Goal: Task Accomplishment & Management: Manage account settings

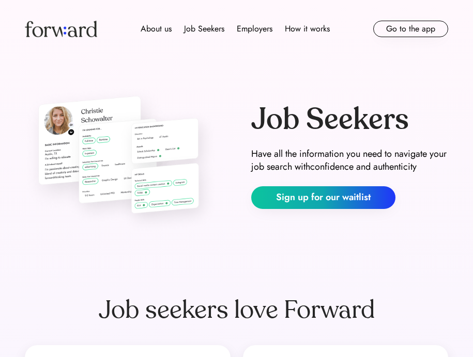
scroll to position [288, 0]
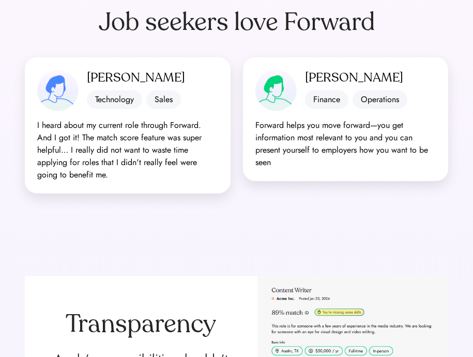
click at [51, 246] on div "Transparency A role’s responsibilities shouldn’t read like a thesis. We only sh…" at bounding box center [236, 354] width 473 height 238
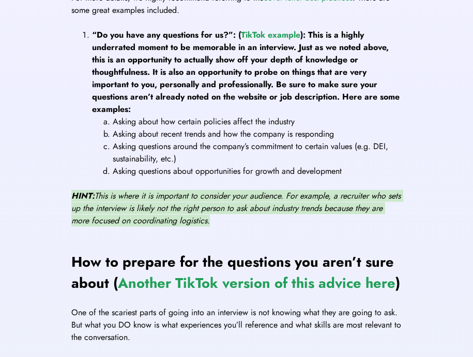
scroll to position [1009, 0]
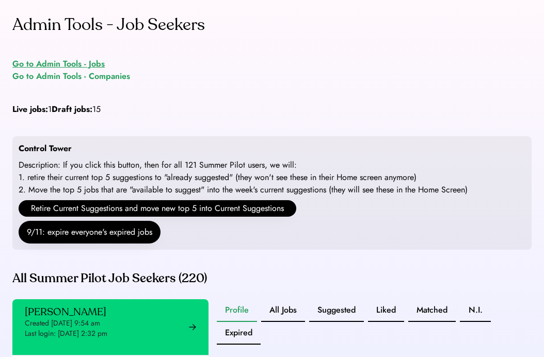
click at [66, 62] on div "Go to Admin Tools - Jobs" at bounding box center [58, 64] width 92 height 12
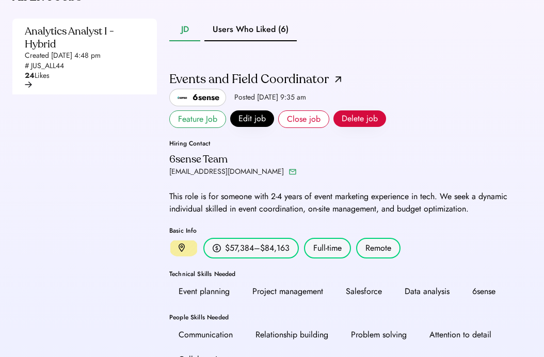
scroll to position [203, 0]
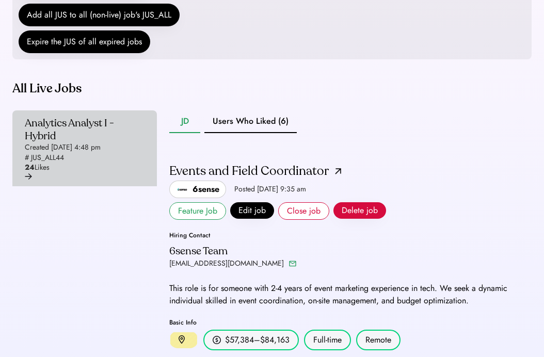
click at [90, 143] on div "Analytics Analyst I - Hybrid" at bounding box center [82, 130] width 114 height 26
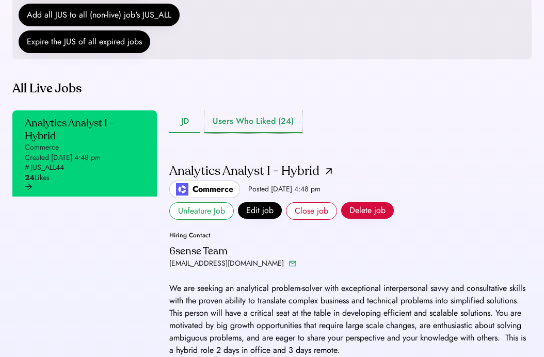
click at [267, 133] on button "Users Who Liked (24)" at bounding box center [254, 122] width 98 height 23
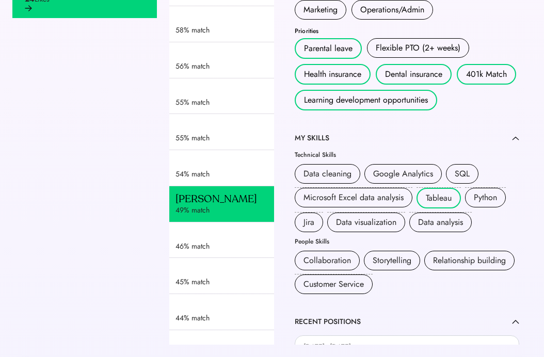
scroll to position [539, 0]
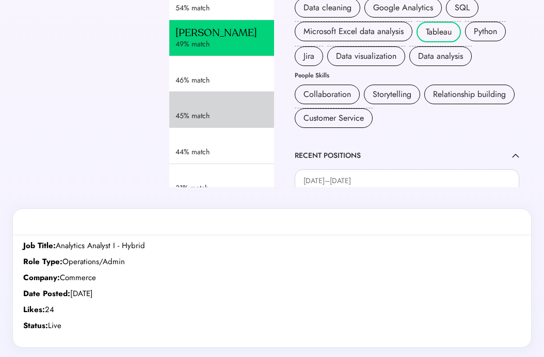
click at [212, 121] on div "45% match" at bounding box center [238, 116] width 125 height 10
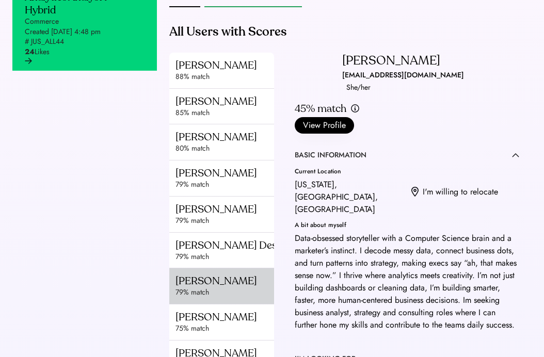
scroll to position [246, 0]
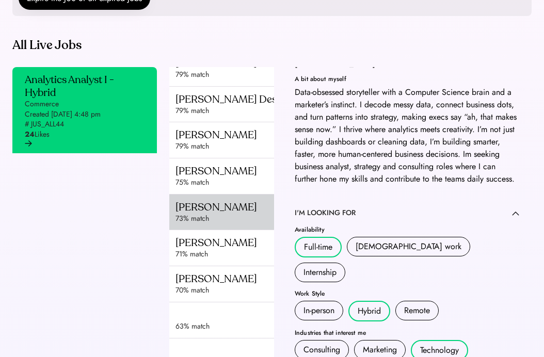
click at [214, 214] on div "Corina Alexander" at bounding box center [238, 207] width 125 height 13
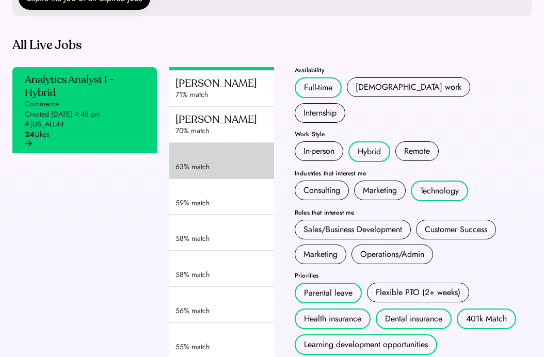
click at [214, 179] on div "63% match" at bounding box center [241, 161] width 145 height 36
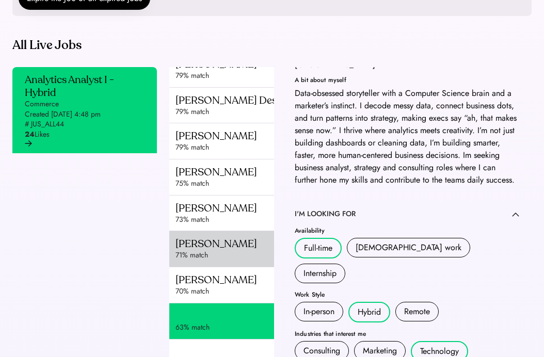
scroll to position [338, 0]
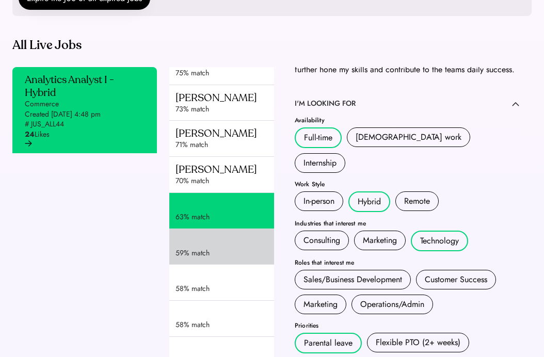
click at [217, 259] on div "59% match" at bounding box center [238, 253] width 125 height 10
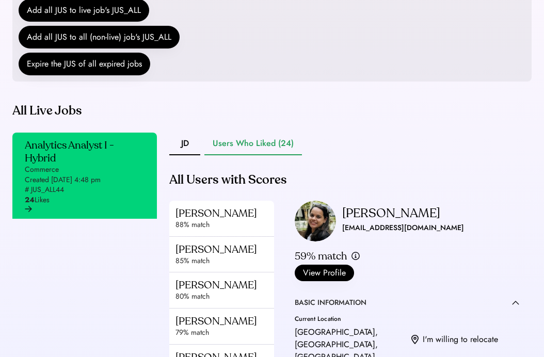
scroll to position [196, 0]
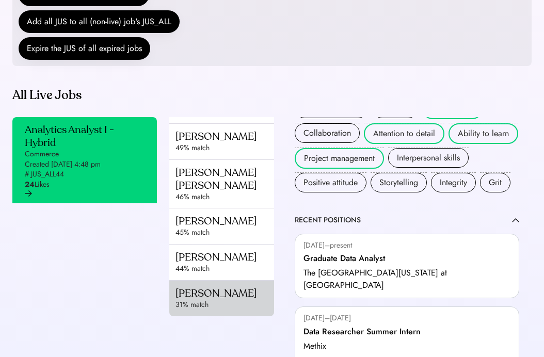
click at [210, 291] on div "Aminat Abiola" at bounding box center [238, 293] width 125 height 13
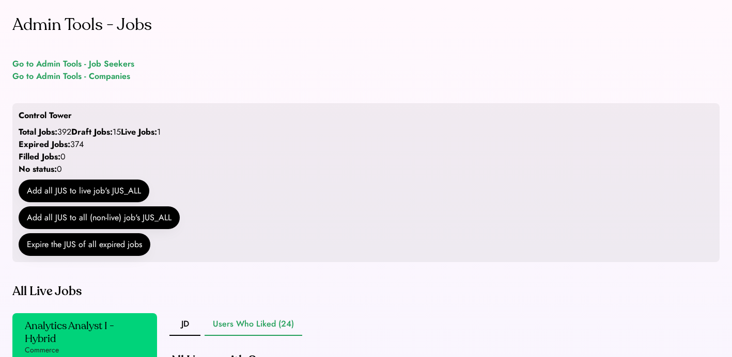
scroll to position [2, 0]
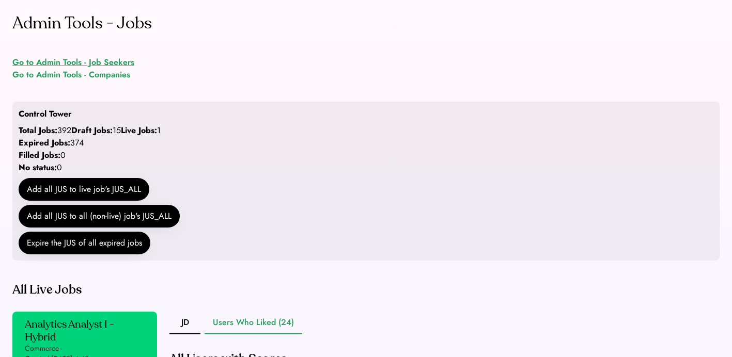
click at [110, 60] on div "Go to Admin Tools - Job Seekers" at bounding box center [73, 62] width 122 height 12
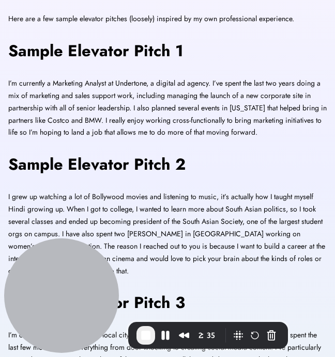
scroll to position [320, 0]
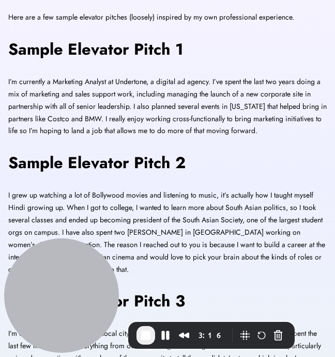
click at [146, 338] on span "End Recording" at bounding box center [145, 336] width 12 height 12
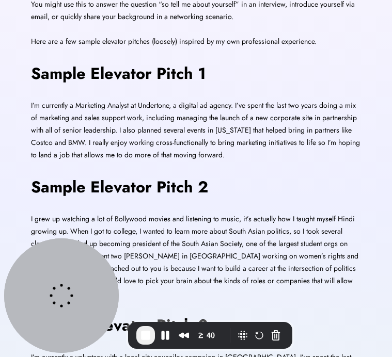
scroll to position [293, 0]
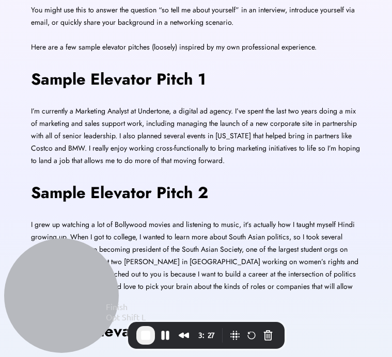
click at [147, 331] on span "End Recording" at bounding box center [145, 336] width 12 height 12
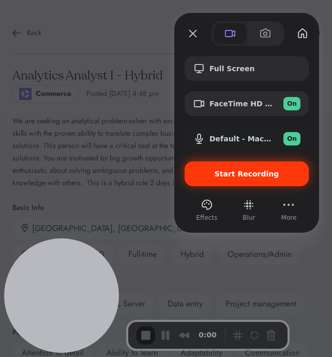
click at [221, 174] on span "Start Recording" at bounding box center [246, 174] width 65 height 8
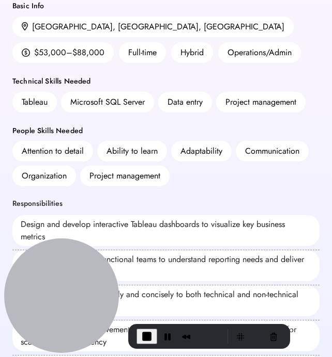
scroll to position [204, 0]
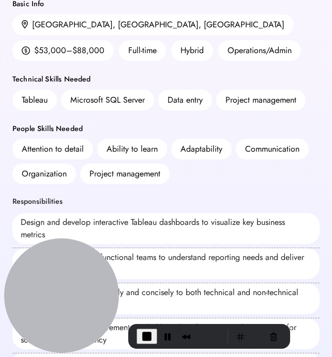
click at [64, 102] on div "Microsoft SQL Server" at bounding box center [107, 100] width 93 height 21
drag, startPoint x: 71, startPoint y: 99, endPoint x: 150, endPoint y: 102, distance: 79.1
click at [150, 102] on div "Microsoft SQL Server" at bounding box center [107, 100] width 93 height 21
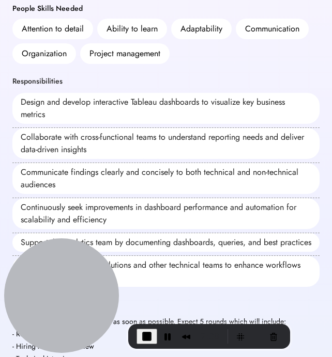
scroll to position [326, 0]
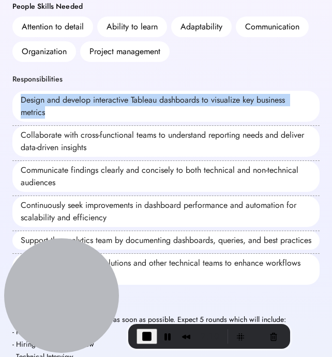
drag, startPoint x: 20, startPoint y: 99, endPoint x: 53, endPoint y: 107, distance: 33.7
click at [54, 108] on div "Design and develop interactive Tableau dashboards to visualize key business met…" at bounding box center [165, 106] width 307 height 31
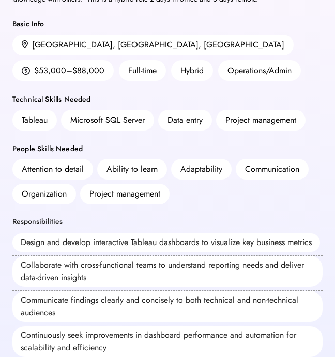
scroll to position [0, 0]
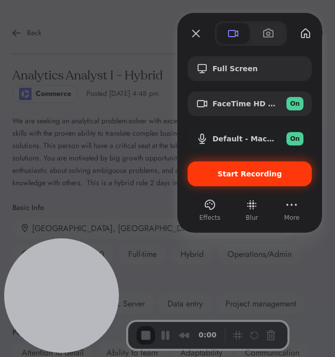
click at [235, 168] on div "Start Recording" at bounding box center [249, 174] width 124 height 25
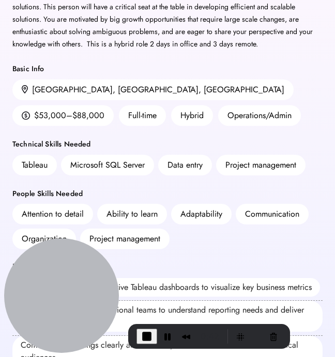
scroll to position [149, 0]
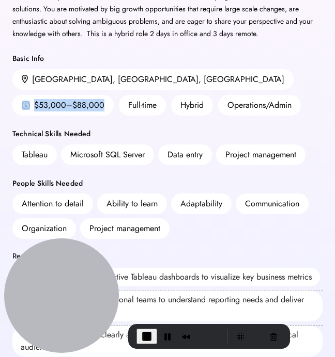
drag, startPoint x: 121, startPoint y: 81, endPoint x: 199, endPoint y: 81, distance: 78.5
click at [114, 95] on div "$53,000–$88,000" at bounding box center [62, 105] width 101 height 21
click at [170, 107] on div "Austin, TX, USA $53,000–$88,000 Full-time Hybrid Operations/Admin" at bounding box center [167, 92] width 310 height 46
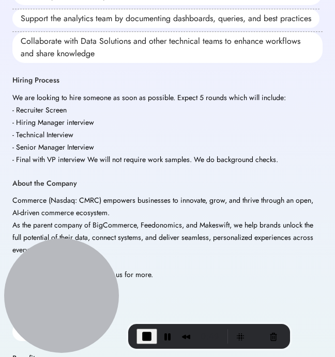
scroll to position [776, 0]
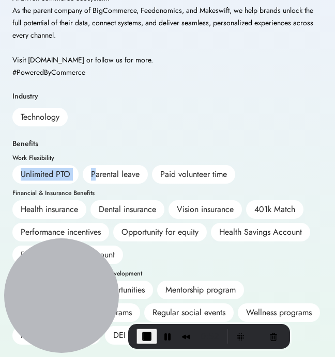
drag, startPoint x: 22, startPoint y: 172, endPoint x: 92, endPoint y: 170, distance: 70.8
click at [93, 170] on div "Unlimited PTO Parental leave Paid volunteer time" at bounding box center [167, 174] width 310 height 19
click at [93, 153] on div "Benefits Work Flexibility Unlimited PTO Parental leave Paid volunteer time Fina…" at bounding box center [167, 242] width 310 height 207
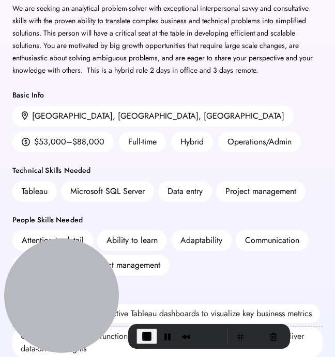
scroll to position [236, 0]
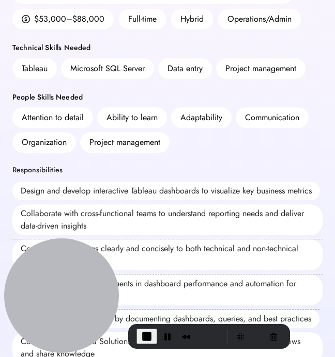
click at [80, 64] on div "Microsoft SQL Server" at bounding box center [107, 68] width 74 height 12
drag, startPoint x: 65, startPoint y: 69, endPoint x: 153, endPoint y: 66, distance: 88.4
click at [154, 68] on div "Microsoft SQL Server" at bounding box center [107, 68] width 93 height 21
click at [191, 76] on div "Data entry" at bounding box center [185, 68] width 54 height 21
drag, startPoint x: 216, startPoint y: 73, endPoint x: 232, endPoint y: 73, distance: 16.0
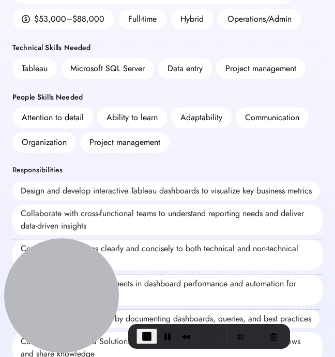
click at [216, 73] on div "Tableau Microsoft SQL Server Data entry Project management" at bounding box center [167, 68] width 310 height 21
drag, startPoint x: 14, startPoint y: 116, endPoint x: 106, endPoint y: 112, distance: 92.1
click at [106, 114] on div "Attention to detail Ability to learn Adaptability Communication Organization Pr…" at bounding box center [167, 129] width 310 height 45
drag, startPoint x: 166, startPoint y: 66, endPoint x: 218, endPoint y: 67, distance: 52.2
click at [218, 67] on div "Tableau Microsoft SQL Server Data entry Project management" at bounding box center [167, 68] width 310 height 21
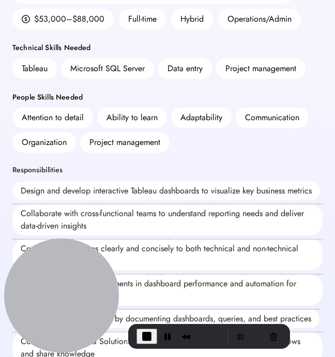
click at [154, 115] on div "Ability to learn" at bounding box center [131, 118] width 51 height 12
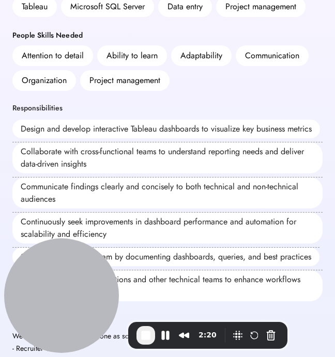
scroll to position [298, 0]
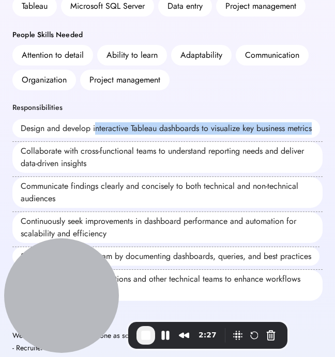
drag, startPoint x: 96, startPoint y: 127, endPoint x: 191, endPoint y: 130, distance: 95.6
click at [195, 134] on div "Design and develop interactive Tableau dashboards to visualize key business met…" at bounding box center [165, 128] width 307 height 19
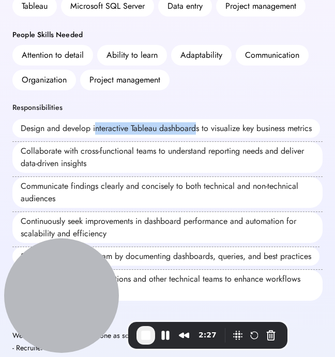
click at [191, 130] on div "Design and develop interactive Tableau dashboards to visualize key business met…" at bounding box center [165, 128] width 307 height 19
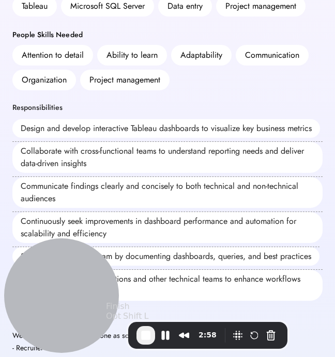
click at [146, 340] on span "End Recording" at bounding box center [145, 336] width 12 height 12
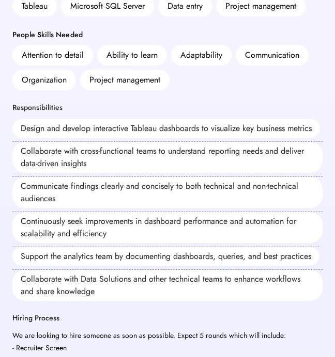
click at [106, 103] on div "Responsibilities Design and develop interactive Tableau dashboards to visualize…" at bounding box center [167, 202] width 310 height 198
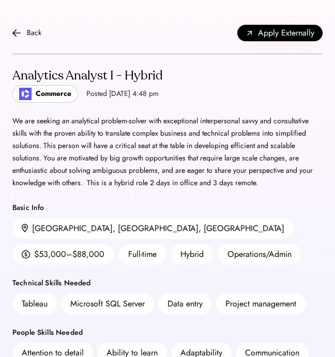
scroll to position [2, 0]
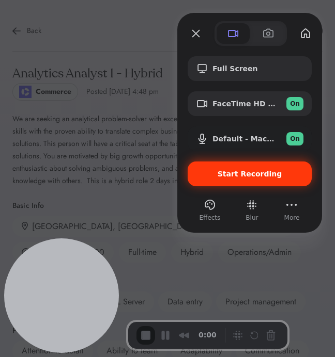
click at [241, 171] on span "Start Recording" at bounding box center [249, 174] width 65 height 8
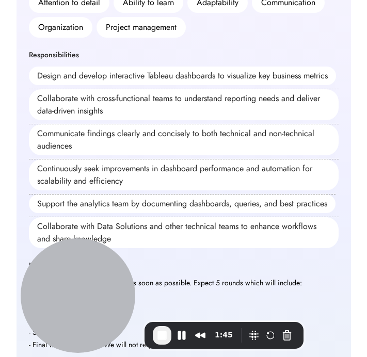
scroll to position [356, 0]
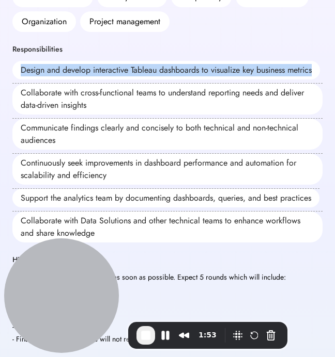
drag, startPoint x: 20, startPoint y: 72, endPoint x: 93, endPoint y: 79, distance: 74.2
click at [96, 80] on div "Design and develop interactive Tableau dashboards to visualize key business met…" at bounding box center [165, 70] width 307 height 19
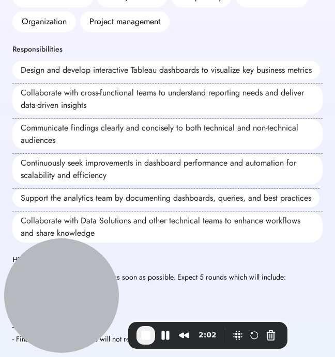
drag, startPoint x: 103, startPoint y: 112, endPoint x: 9, endPoint y: 103, distance: 94.9
click at [9, 104] on div "Back Apply Externally Analytics Analyst I - Hybrid Commerce Posted Sep 5, 2025 …" at bounding box center [167, 198] width 335 height 1108
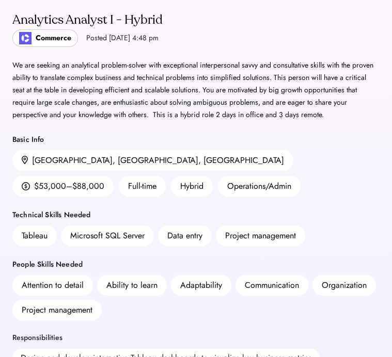
scroll to position [0, 0]
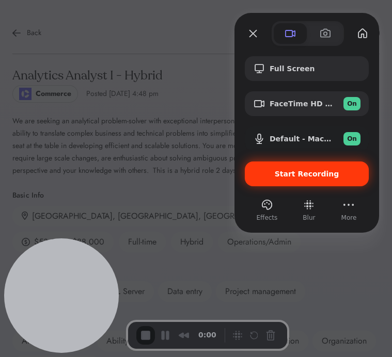
click at [264, 180] on div "Start Recording" at bounding box center [307, 174] width 124 height 25
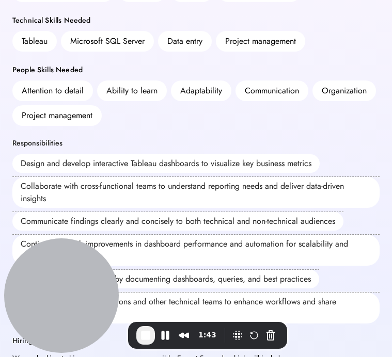
scroll to position [252, 0]
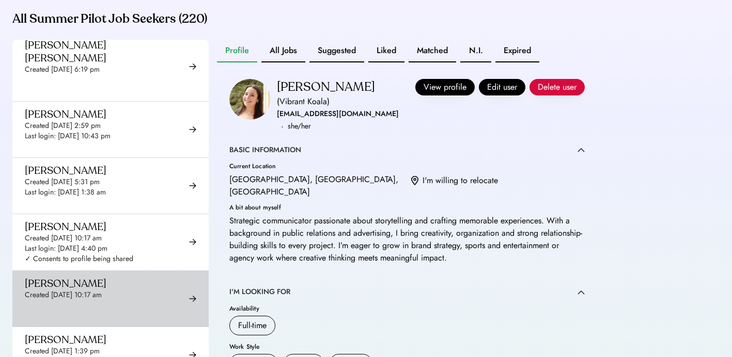
scroll to position [1120, 0]
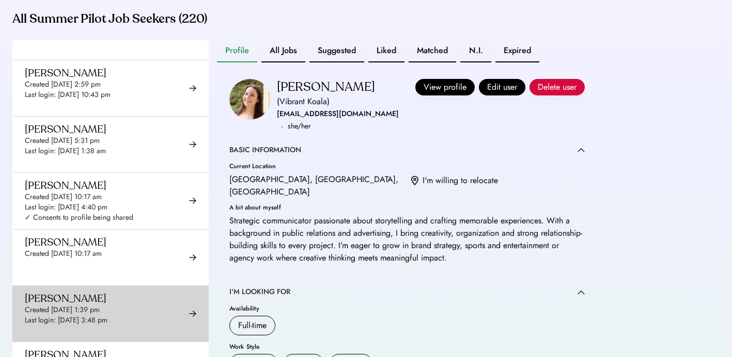
click at [88, 309] on div "Created [DATE] 1:39 pm" at bounding box center [62, 310] width 75 height 10
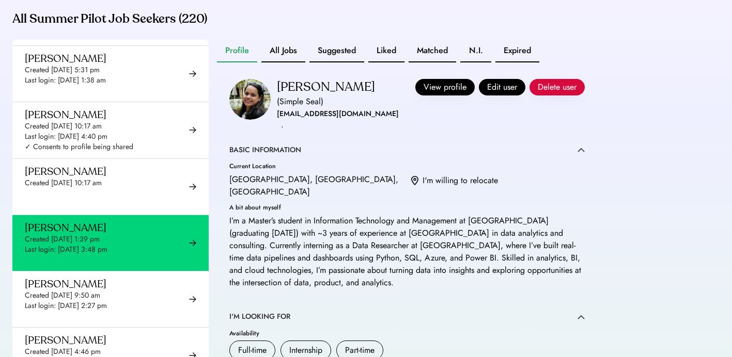
scroll to position [1231, 0]
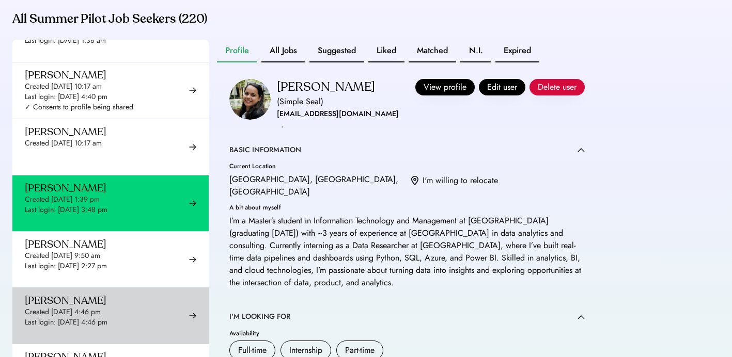
click at [97, 259] on div "Created [DATE] 9:50 am" at bounding box center [62, 256] width 75 height 10
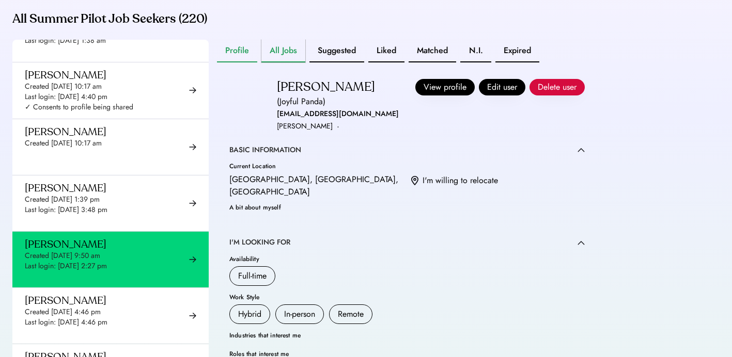
click at [296, 62] on button "All Jobs" at bounding box center [283, 51] width 44 height 23
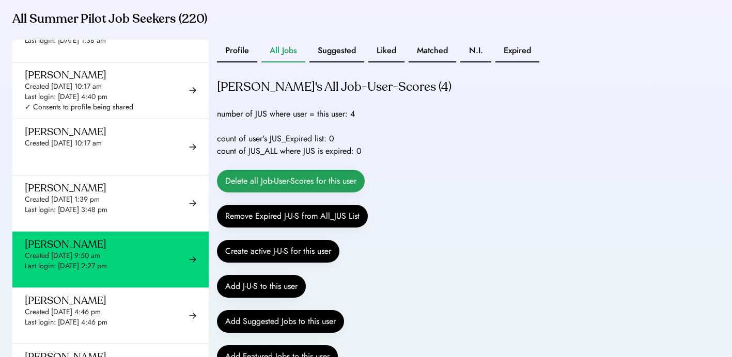
click at [290, 190] on button "Delete all Job-User-Scores for this user" at bounding box center [291, 181] width 148 height 23
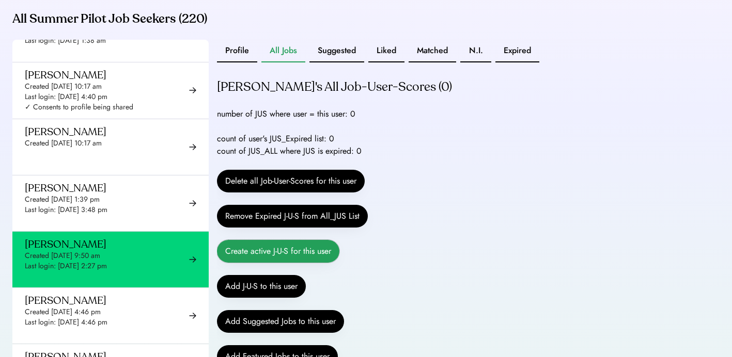
click at [299, 263] on button "Create active J-U-S for this user" at bounding box center [278, 251] width 122 height 23
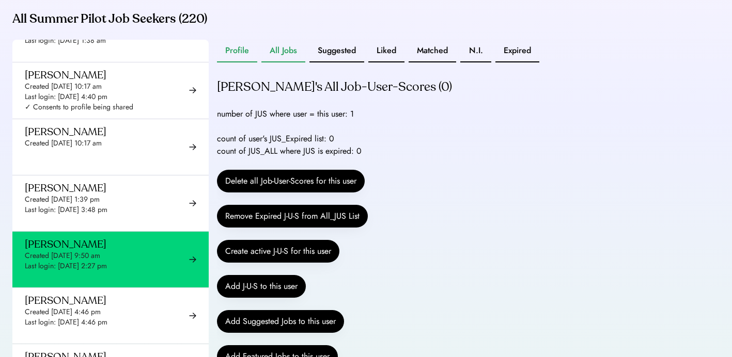
click at [244, 62] on button "Profile" at bounding box center [237, 51] width 40 height 23
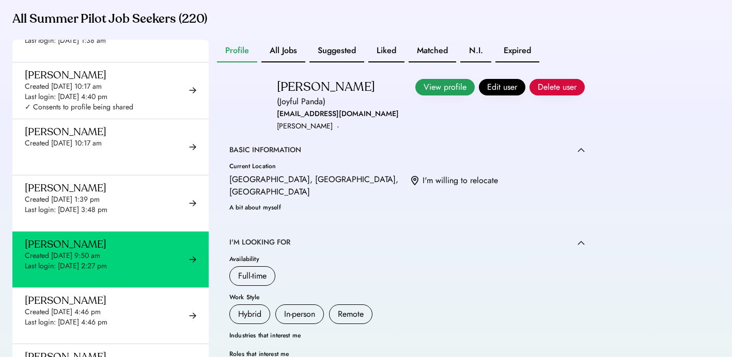
click at [453, 96] on button "View profile" at bounding box center [444, 87] width 59 height 17
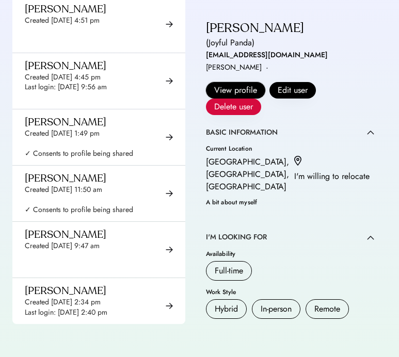
scroll to position [7279, 0]
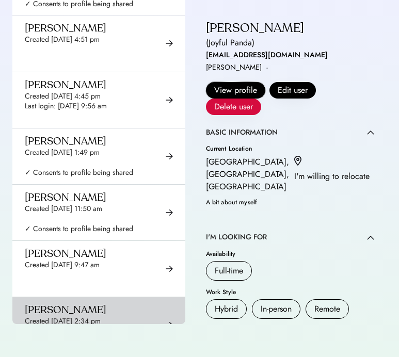
click at [83, 317] on div "Created Sep 22, 2025 2:34 pm" at bounding box center [63, 322] width 76 height 10
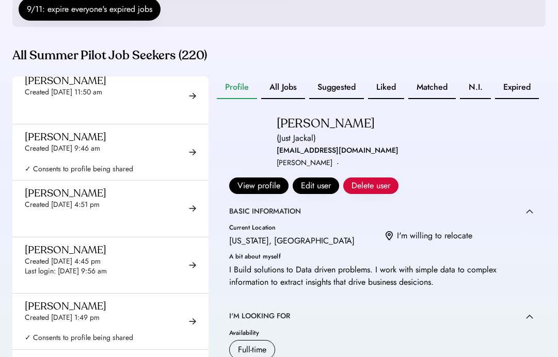
scroll to position [176, 0]
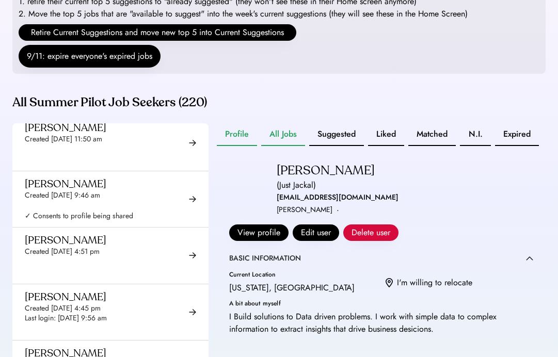
click at [290, 146] on button "All Jobs" at bounding box center [283, 134] width 44 height 23
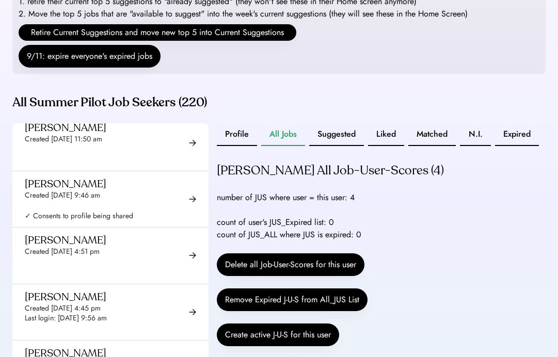
scroll to position [38, 0]
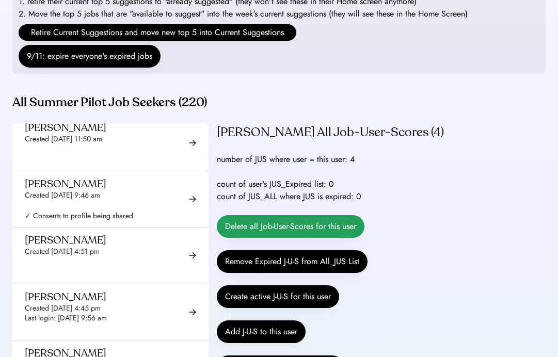
click at [297, 238] on button "Delete all Job-User-Scores for this user" at bounding box center [291, 226] width 148 height 23
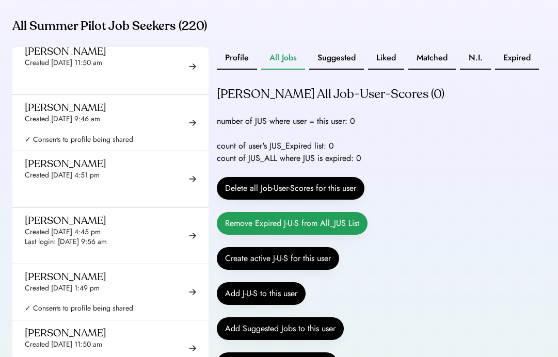
scroll to position [257, 0]
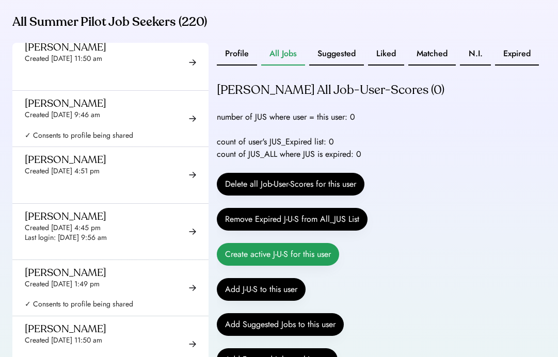
click at [303, 266] on button "Create active J-U-S for this user" at bounding box center [278, 254] width 122 height 23
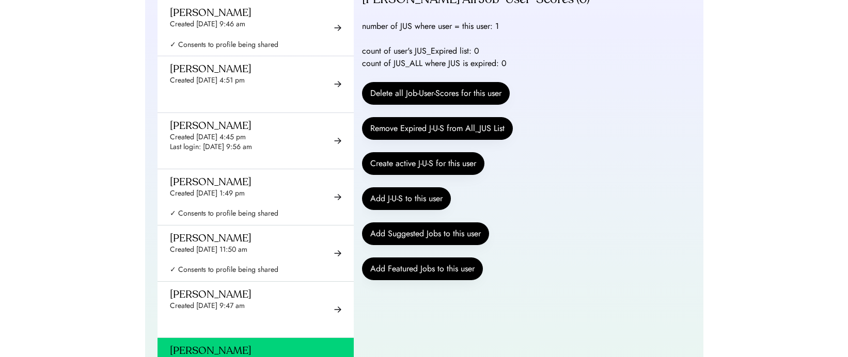
scroll to position [401, 0]
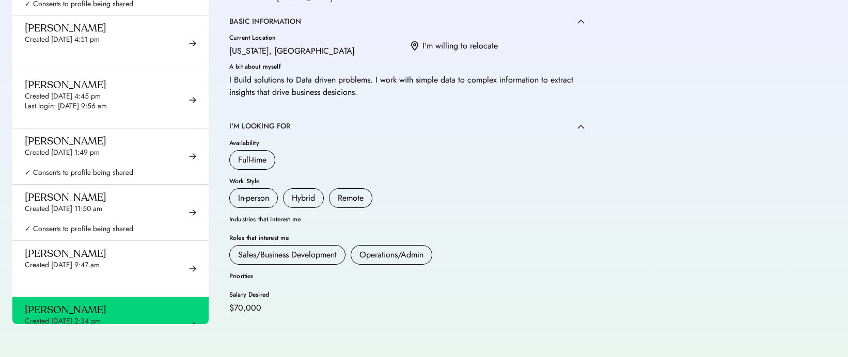
scroll to position [176, 0]
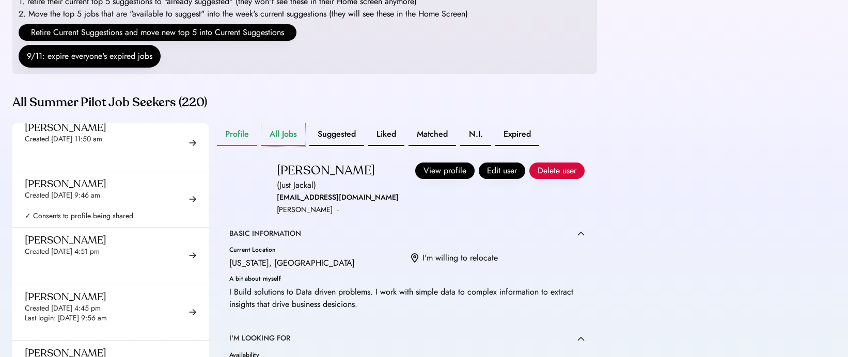
click at [280, 146] on button "All Jobs" at bounding box center [283, 134] width 44 height 23
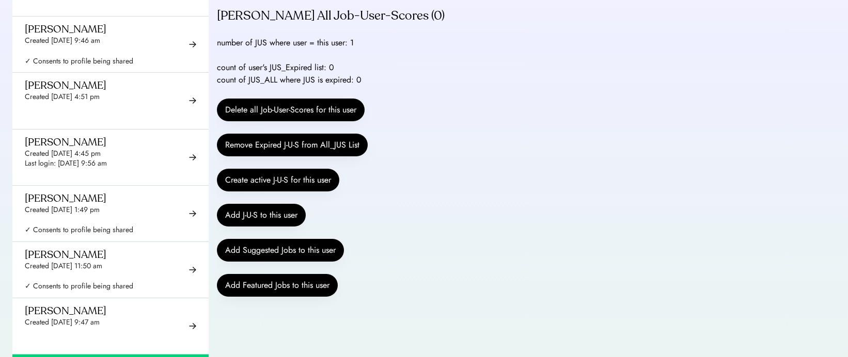
scroll to position [358, 0]
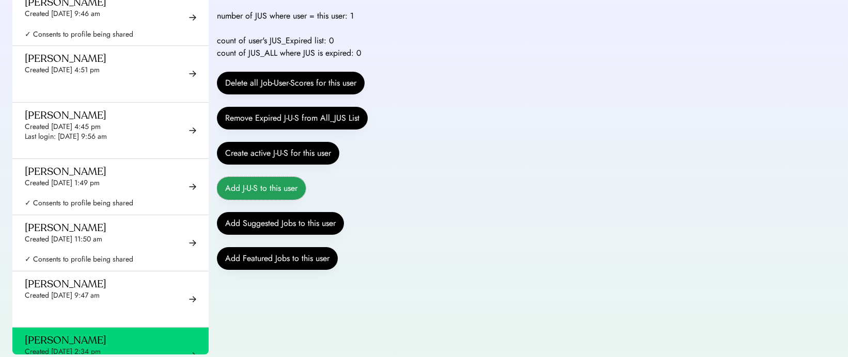
click at [289, 200] on button "Add J-U-S to this user" at bounding box center [261, 188] width 89 height 23
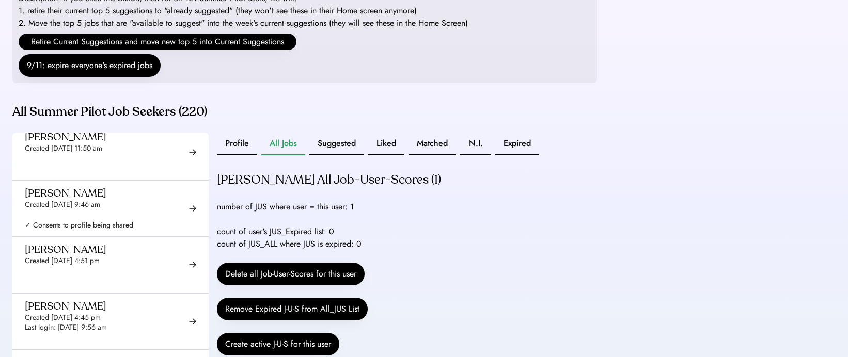
scroll to position [41, 0]
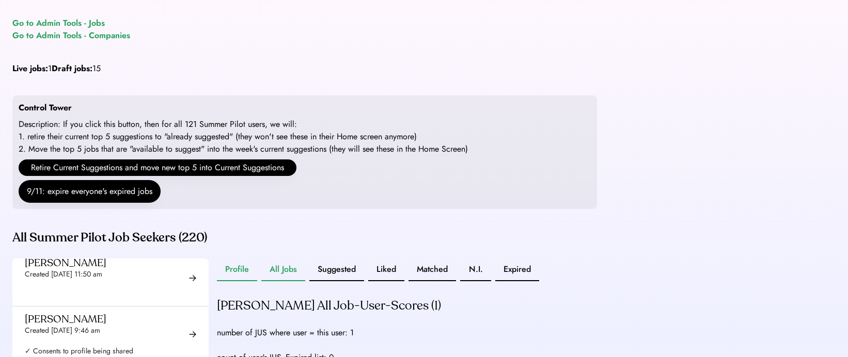
click at [239, 281] on button "Profile" at bounding box center [237, 270] width 40 height 23
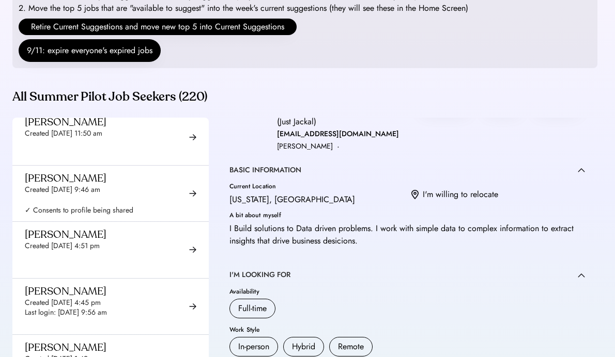
scroll to position [83, 0]
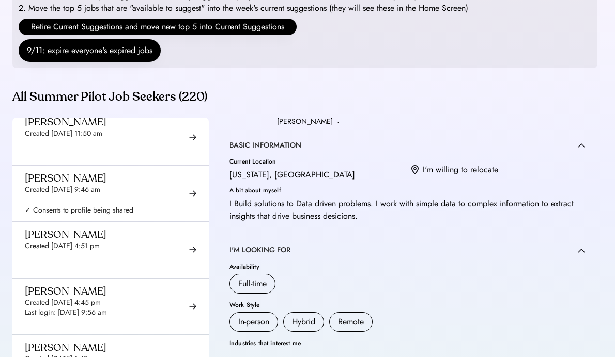
click at [248, 219] on div "I Build solutions to Data driven problems. I work with simple data to complex i…" at bounding box center [406, 210] width 355 height 25
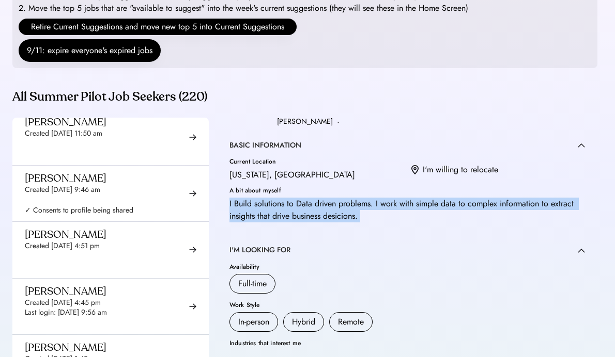
click at [248, 219] on div "I Build solutions to Data driven problems. I work with simple data to complex i…" at bounding box center [406, 210] width 355 height 25
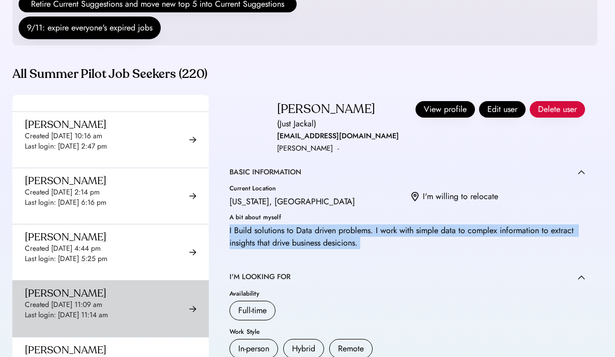
scroll to position [8838, 0]
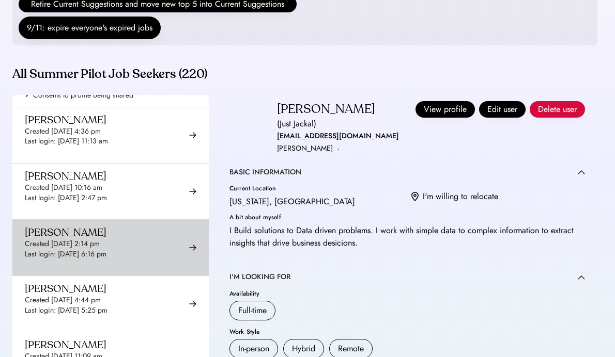
click at [80, 229] on div "Rajvi Kapadia Created Sep 25, 2025 2:14 pm Last login: Sep 25, 2025 6:16 pm ✓ C…" at bounding box center [79, 247] width 108 height 43
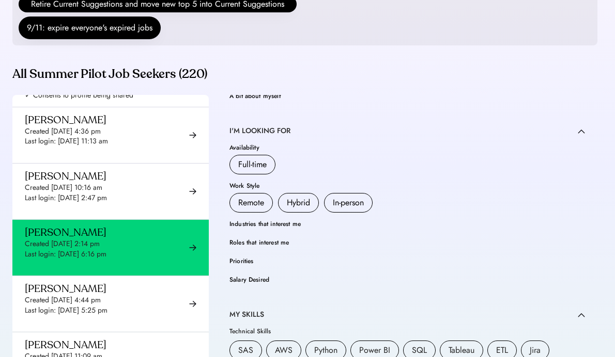
scroll to position [155, 0]
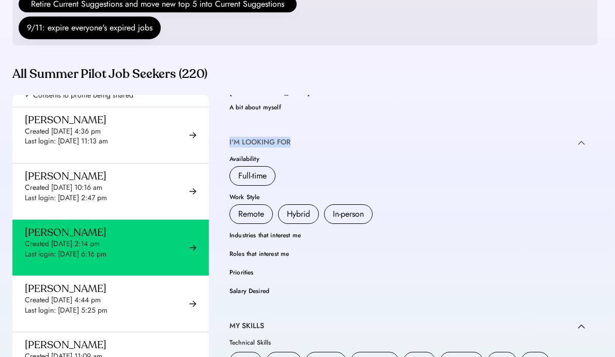
drag, startPoint x: 229, startPoint y: 141, endPoint x: 302, endPoint y: 139, distance: 72.3
click at [303, 140] on div "I'M LOOKING FOR" at bounding box center [406, 142] width 355 height 10
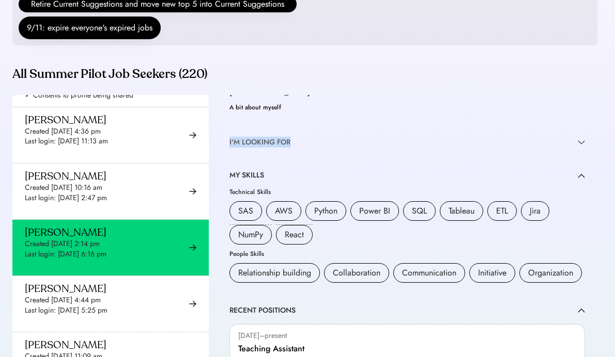
click at [246, 140] on div "I'M LOOKING FOR" at bounding box center [259, 142] width 61 height 10
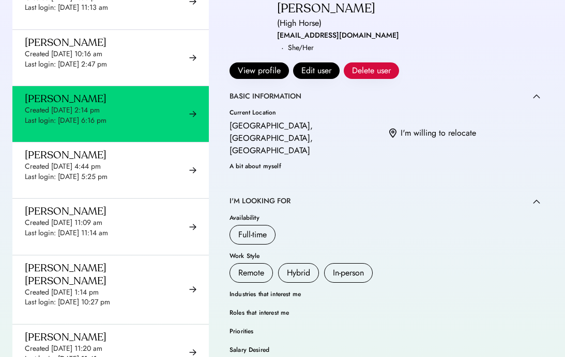
scroll to position [330, 0]
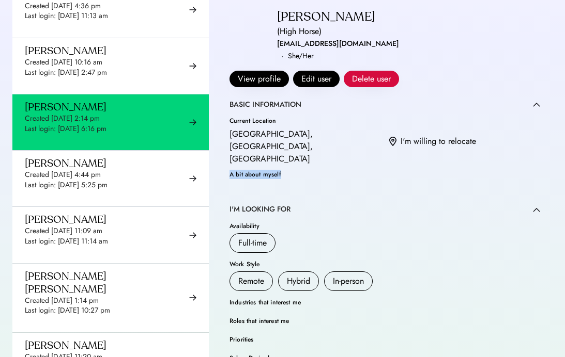
drag, startPoint x: 226, startPoint y: 163, endPoint x: 295, endPoint y: 169, distance: 69.5
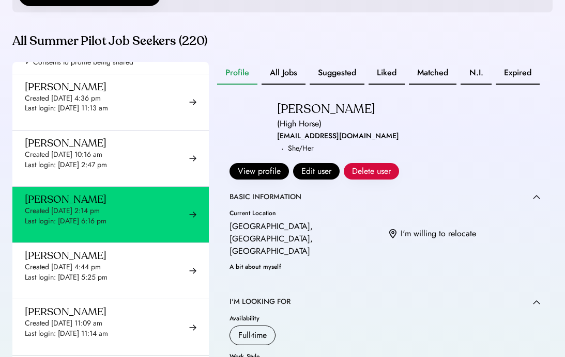
scroll to position [8839, 0]
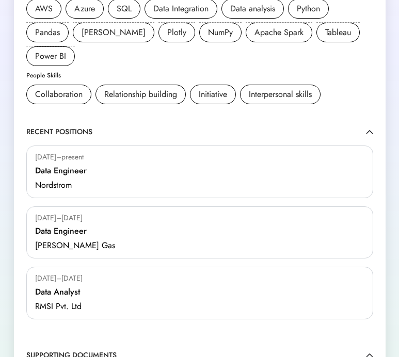
scroll to position [377, 0]
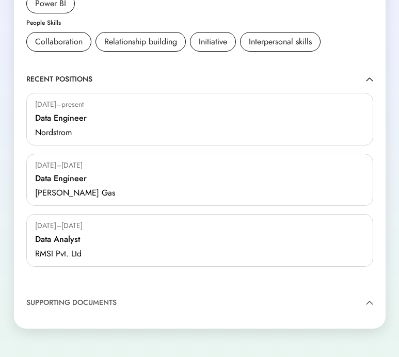
click at [371, 298] on div "SUPPORTING DOCUMENTS" at bounding box center [199, 303] width 347 height 10
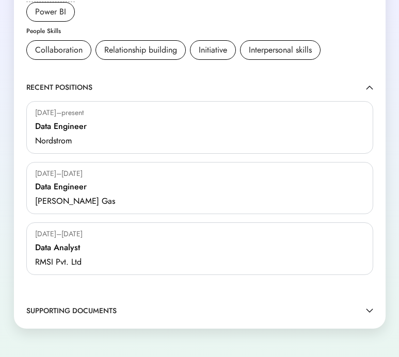
click at [371, 309] on img at bounding box center [369, 311] width 7 height 5
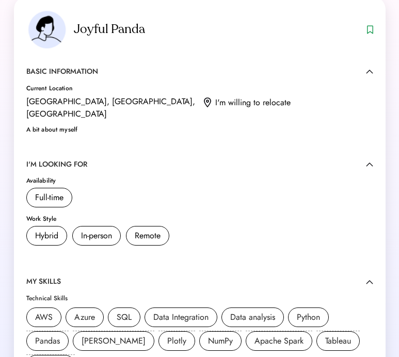
scroll to position [0, 0]
